Goal: Transaction & Acquisition: Purchase product/service

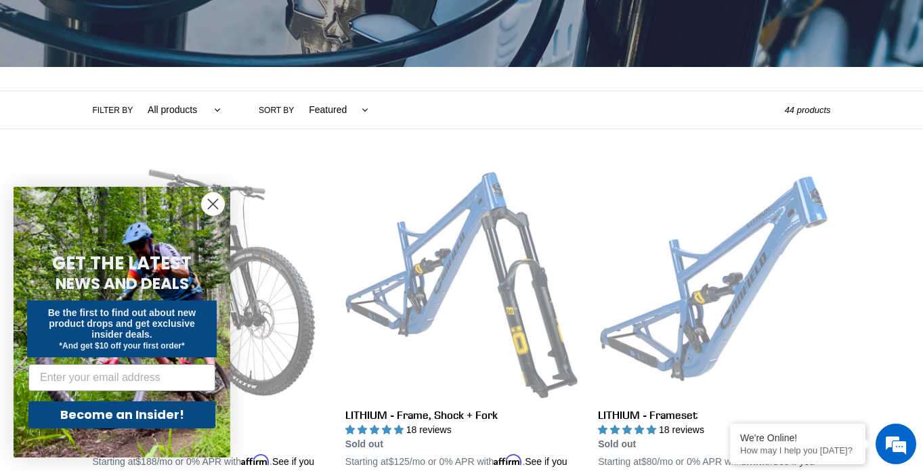
scroll to position [253, 0]
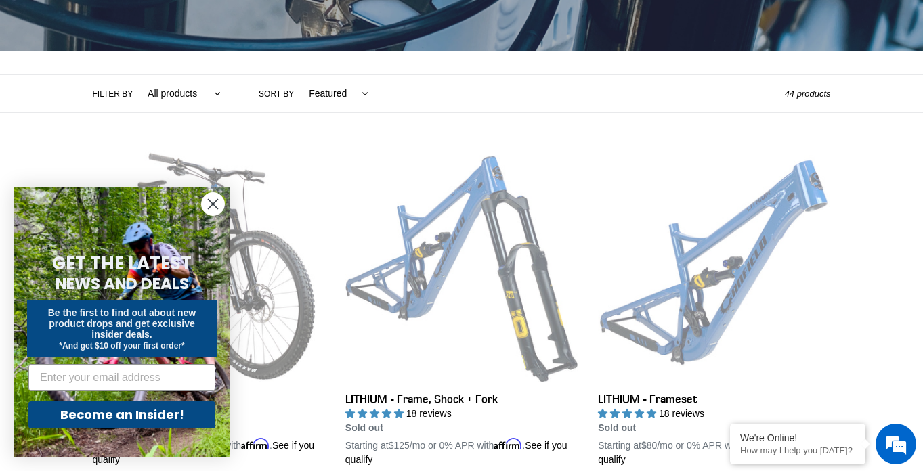
click at [213, 198] on circle "Close dialog" at bounding box center [213, 204] width 22 height 22
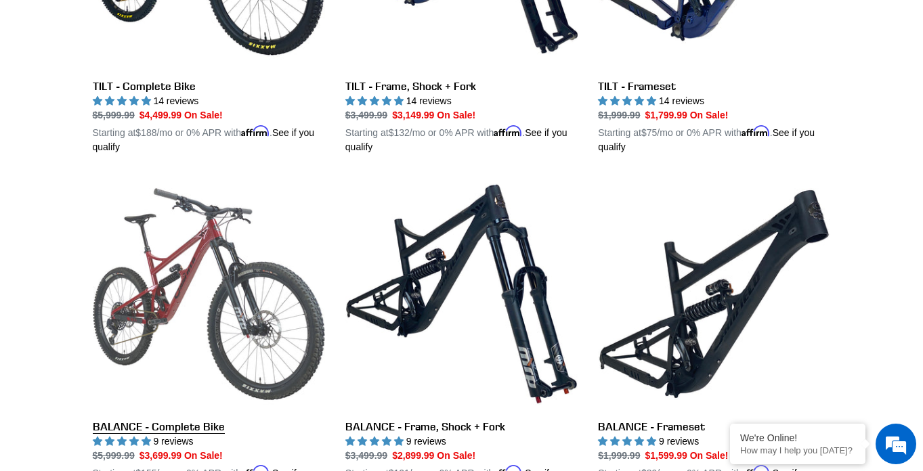
scroll to position [912, 0]
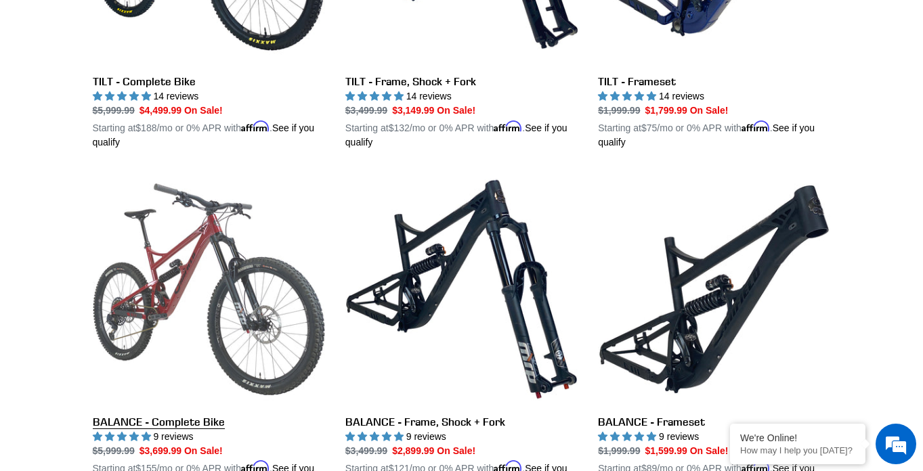
click at [231, 285] on link "BALANCE - Complete Bike" at bounding box center [209, 331] width 232 height 317
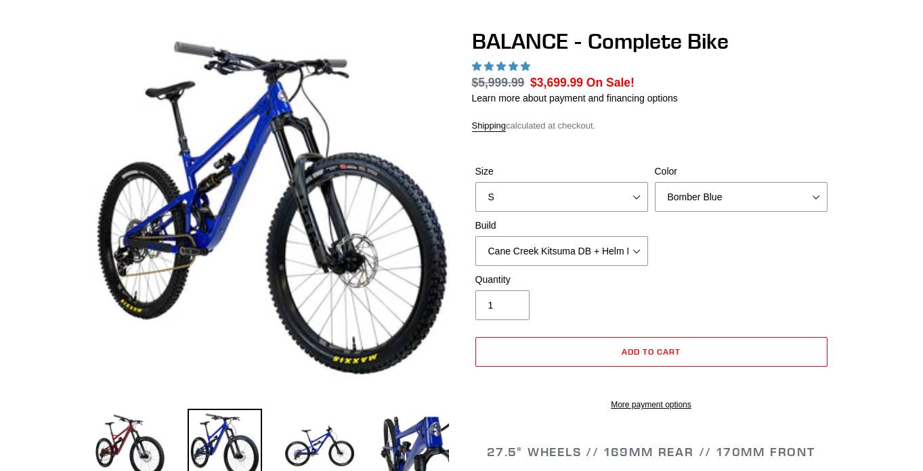
select select "highest-rating"
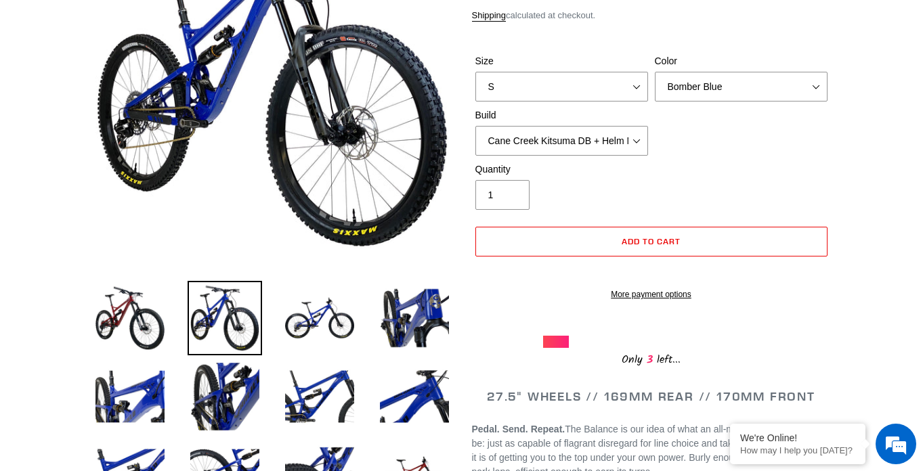
scroll to position [142, 0]
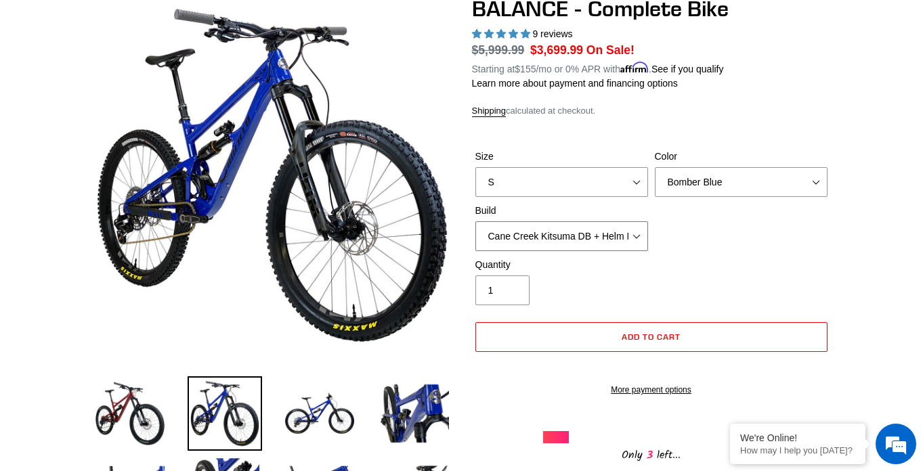
click at [575, 244] on select "Cane Creek Kitsuma DB + Helm MKII + SRAM GX Cane Creek Kitsuma DB + Helm MKII +…" at bounding box center [561, 236] width 173 height 30
click at [562, 240] on select "Cane Creek Kitsuma DB + Helm MKII + SRAM GX Cane Creek Kitsuma DB + Helm MKII +…" at bounding box center [561, 236] width 173 height 30
click at [557, 240] on select "Cane Creek Kitsuma DB + Helm MKII + SRAM GX Cane Creek Kitsuma DB + Helm MKII +…" at bounding box center [561, 236] width 173 height 30
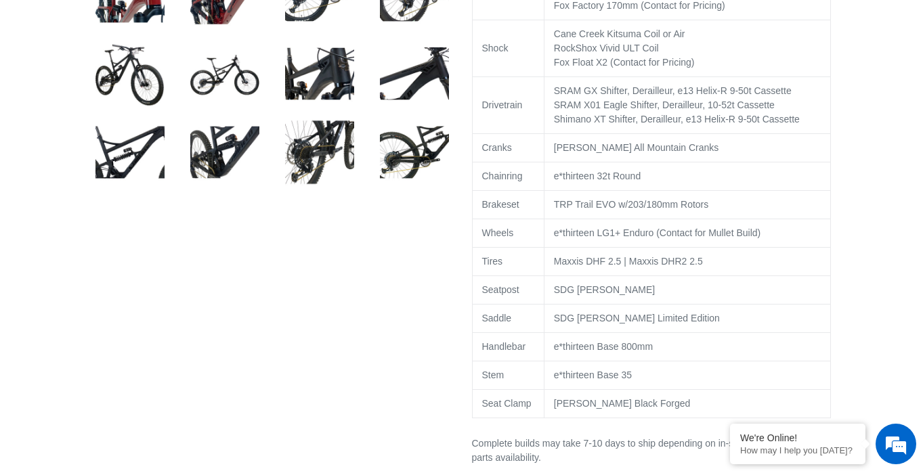
scroll to position [801, 0]
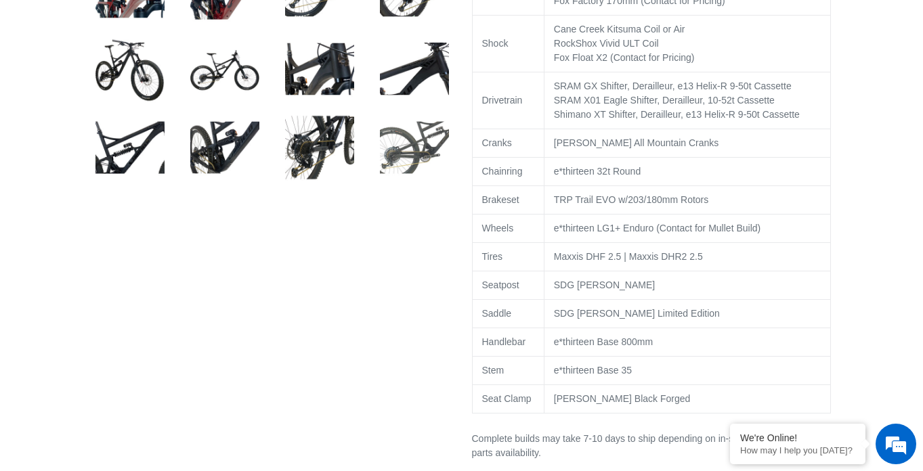
click at [414, 146] on img at bounding box center [414, 147] width 74 height 74
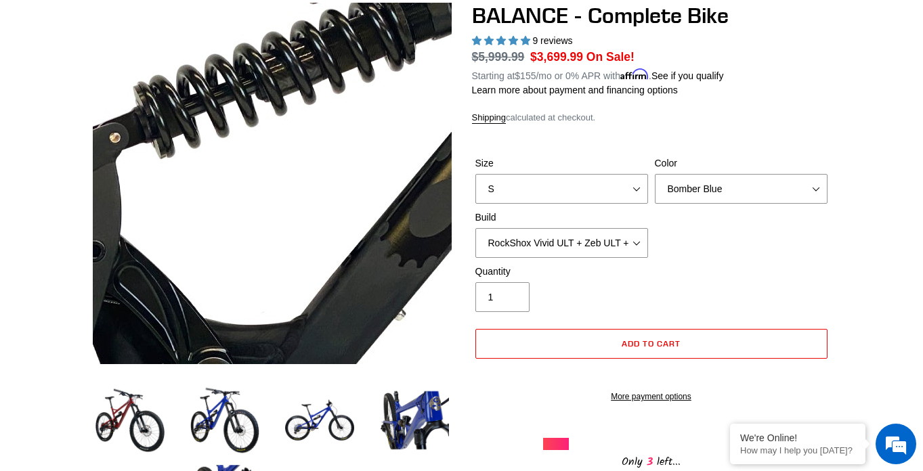
scroll to position [144, 0]
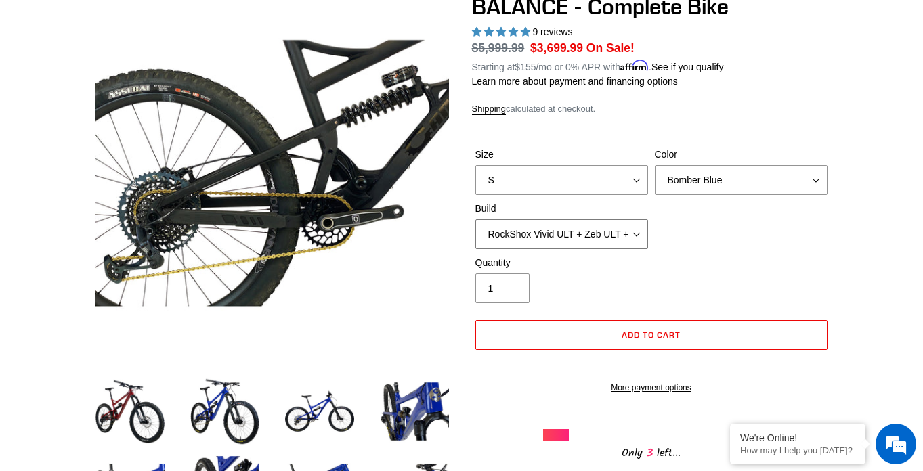
click at [549, 230] on select "Cane Creek Kitsuma DB + Helm MKII + SRAM GX Cane Creek Kitsuma DB + Helm MKII +…" at bounding box center [561, 234] width 173 height 30
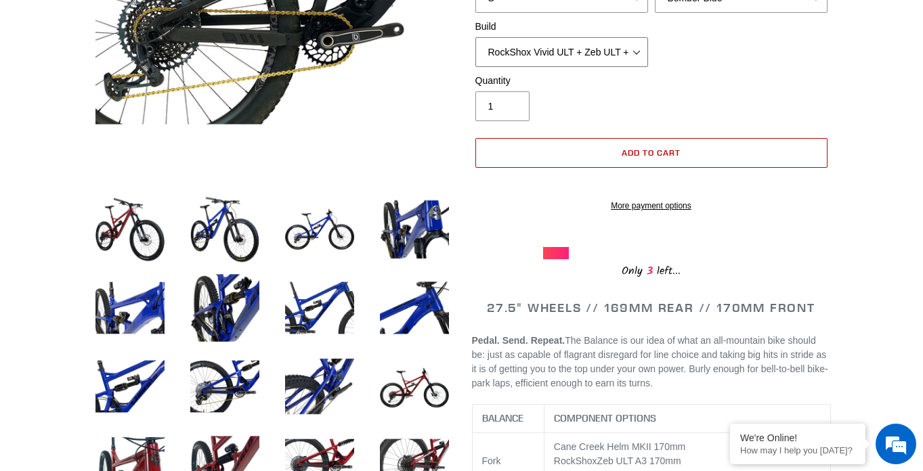
scroll to position [324, 0]
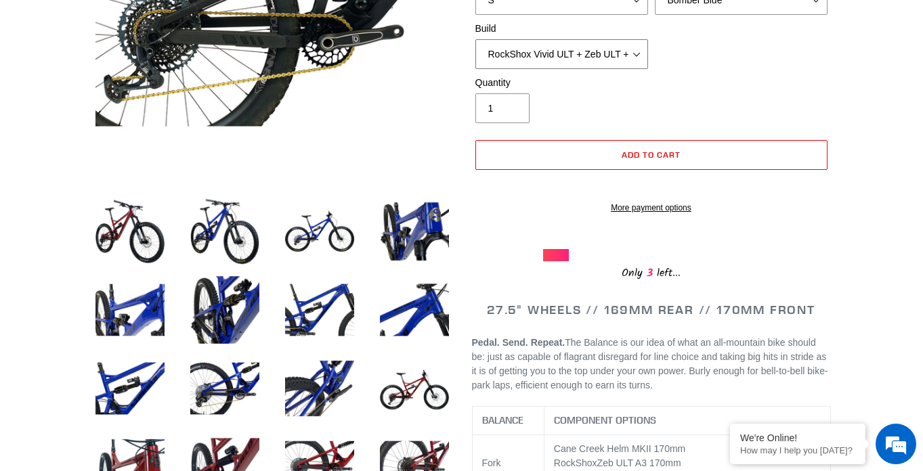
click at [590, 51] on select "Cane Creek Kitsuma DB + Helm MKII + SRAM GX Cane Creek Kitsuma DB + Helm MKII +…" at bounding box center [561, 54] width 173 height 30
click at [590, 44] on select "Cane Creek Kitsuma DB + Helm MKII + SRAM GX Cane Creek Kitsuma DB + Helm MKII +…" at bounding box center [561, 54] width 173 height 30
select select "RockShox Vivid ULT + Zeb ULT + SRAM XO"
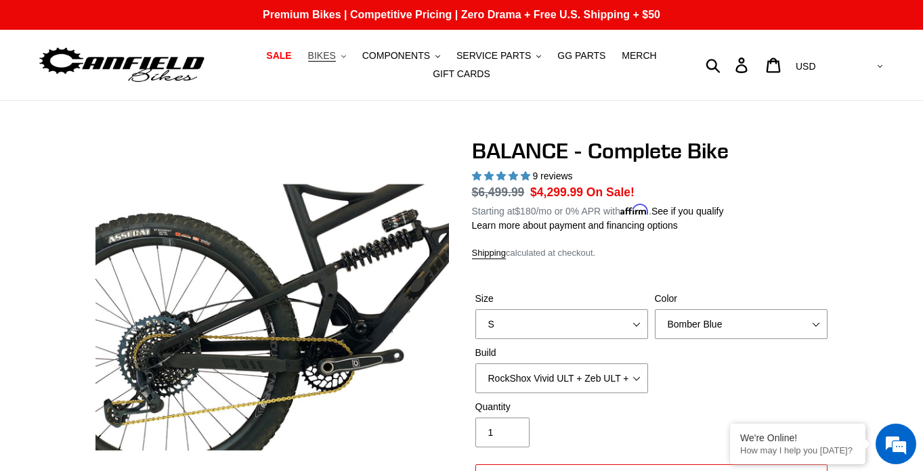
click at [335, 59] on span "BIKES" at bounding box center [322, 56] width 28 height 12
